Goal: Information Seeking & Learning: Learn about a topic

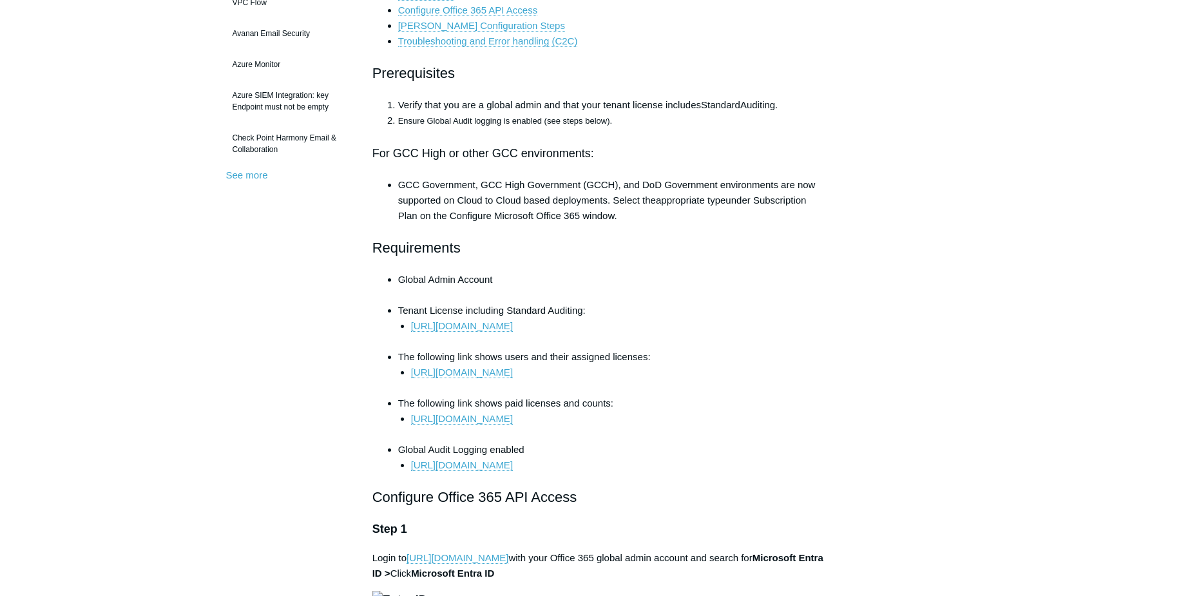
scroll to position [386, 0]
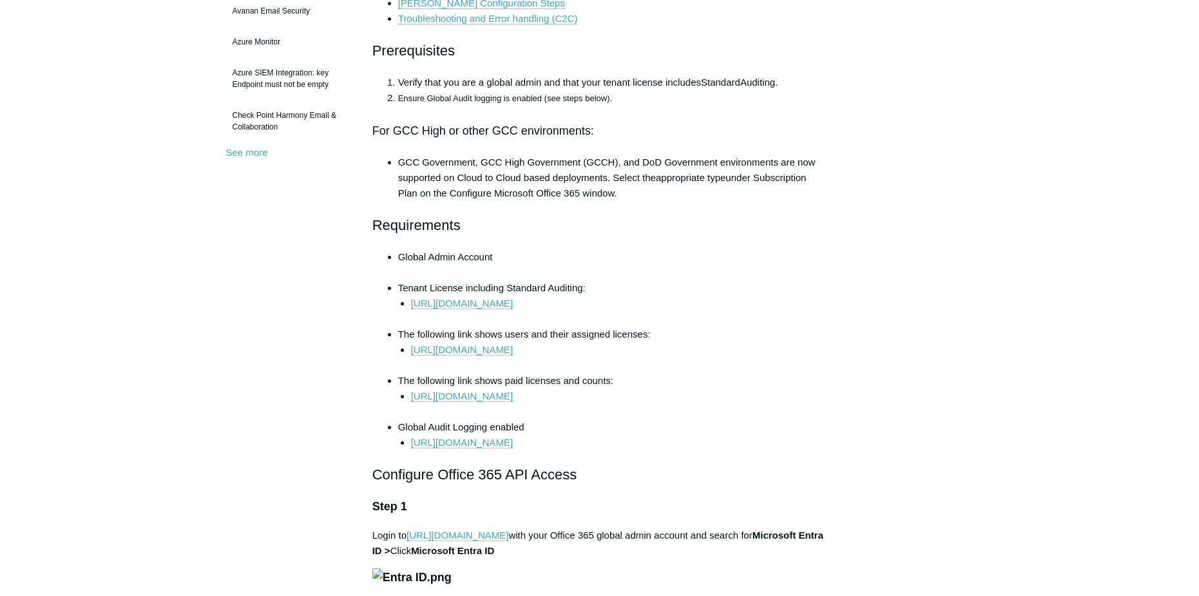
drag, startPoint x: 937, startPoint y: 160, endPoint x: 928, endPoint y: 167, distance: 11.9
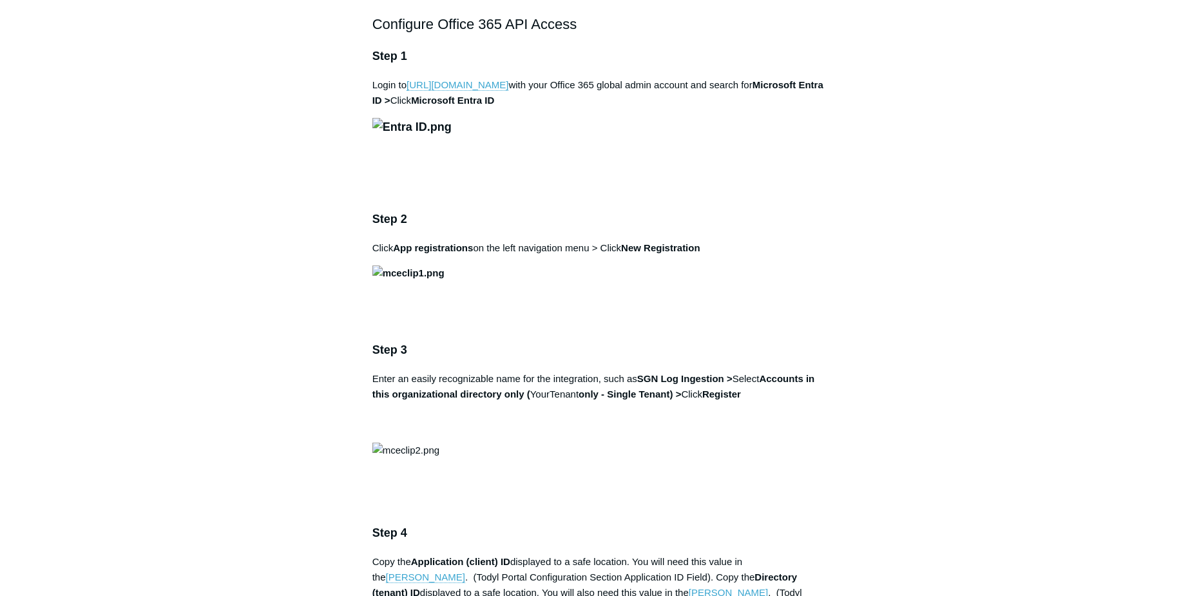
scroll to position [837, 0]
click at [451, 136] on img at bounding box center [411, 126] width 79 height 19
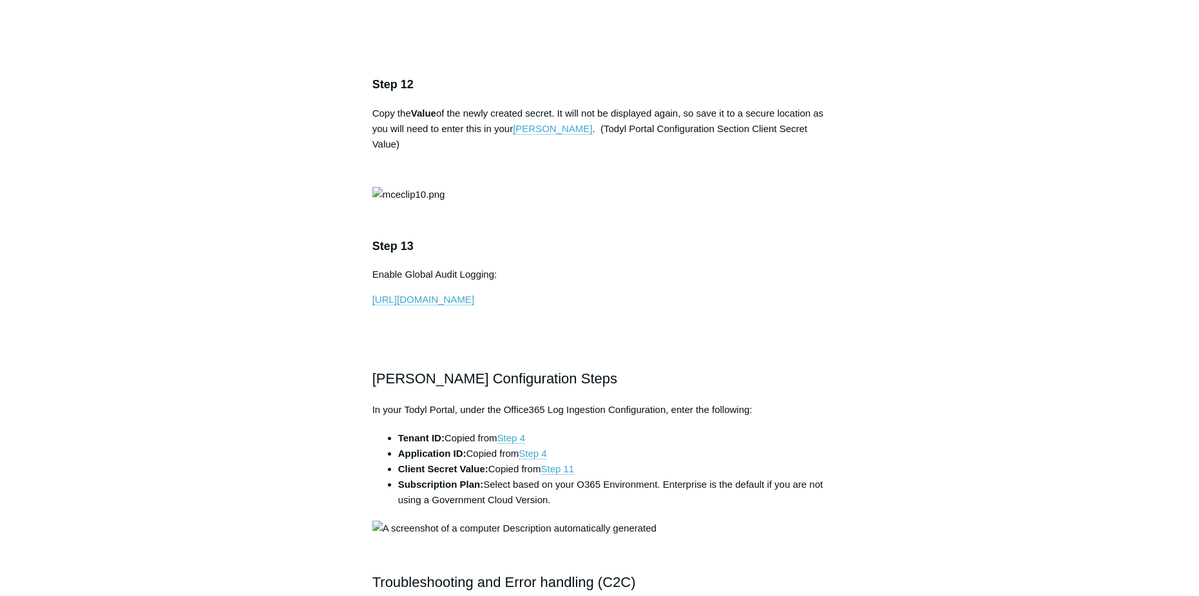
scroll to position [2898, 0]
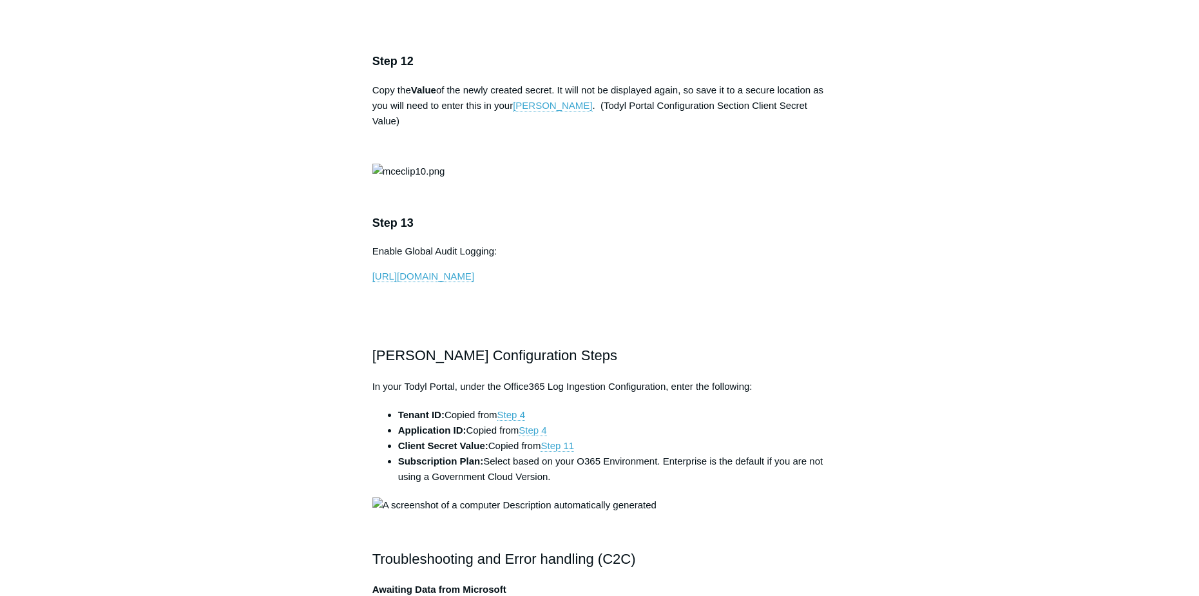
drag, startPoint x: 1118, startPoint y: 271, endPoint x: 1064, endPoint y: 276, distance: 54.3
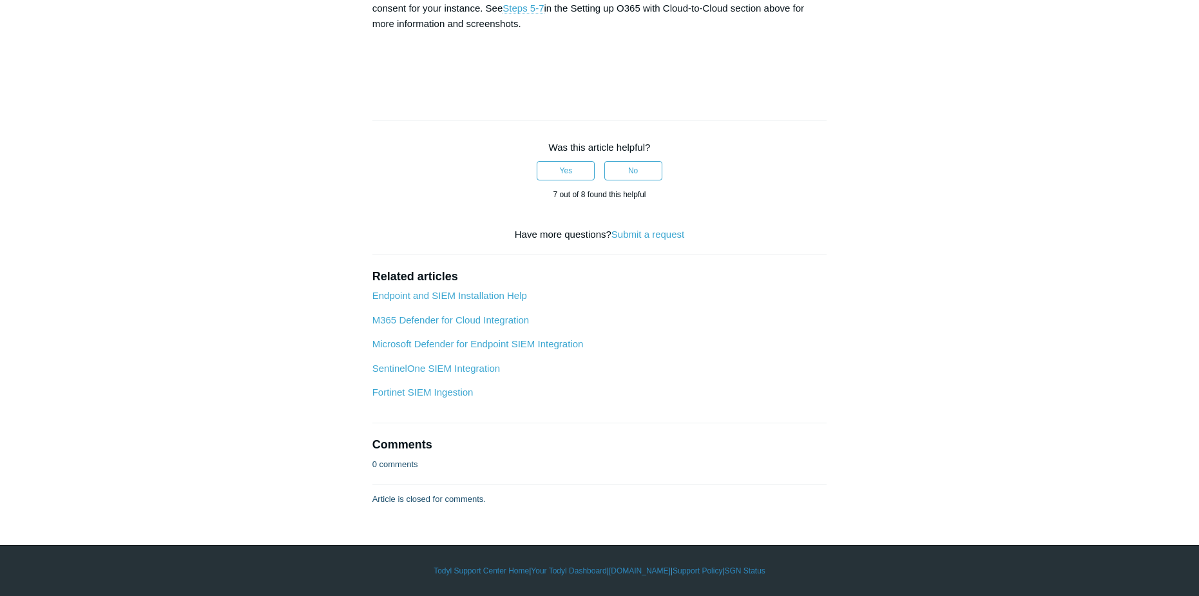
scroll to position [5410, 0]
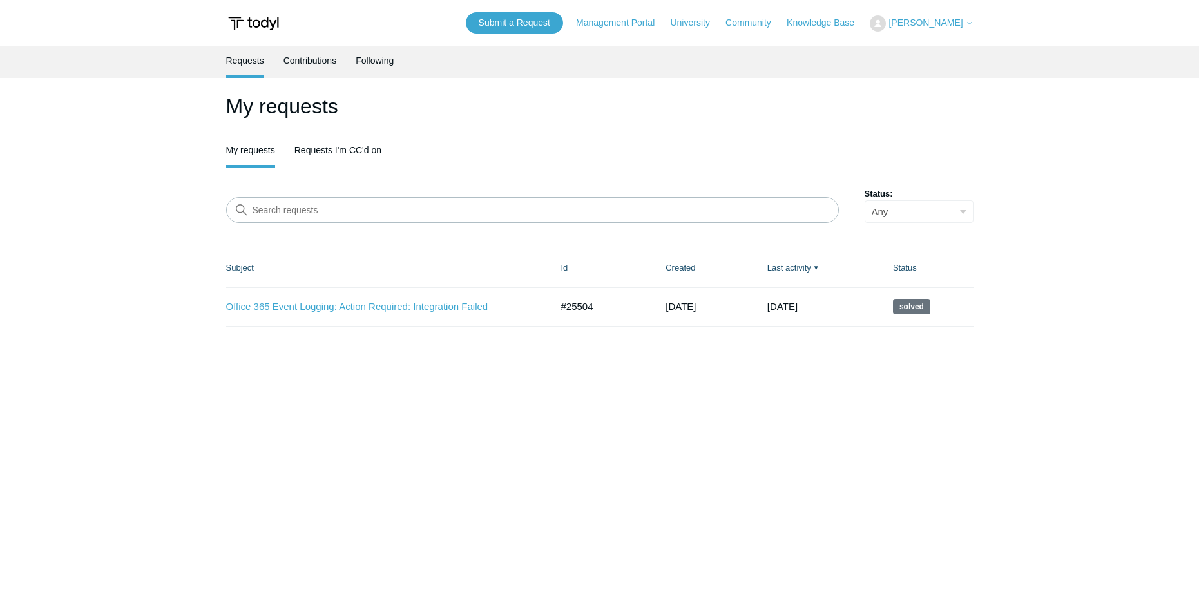
click at [256, 23] on img at bounding box center [253, 24] width 55 height 24
